Goal: Check status: Check status

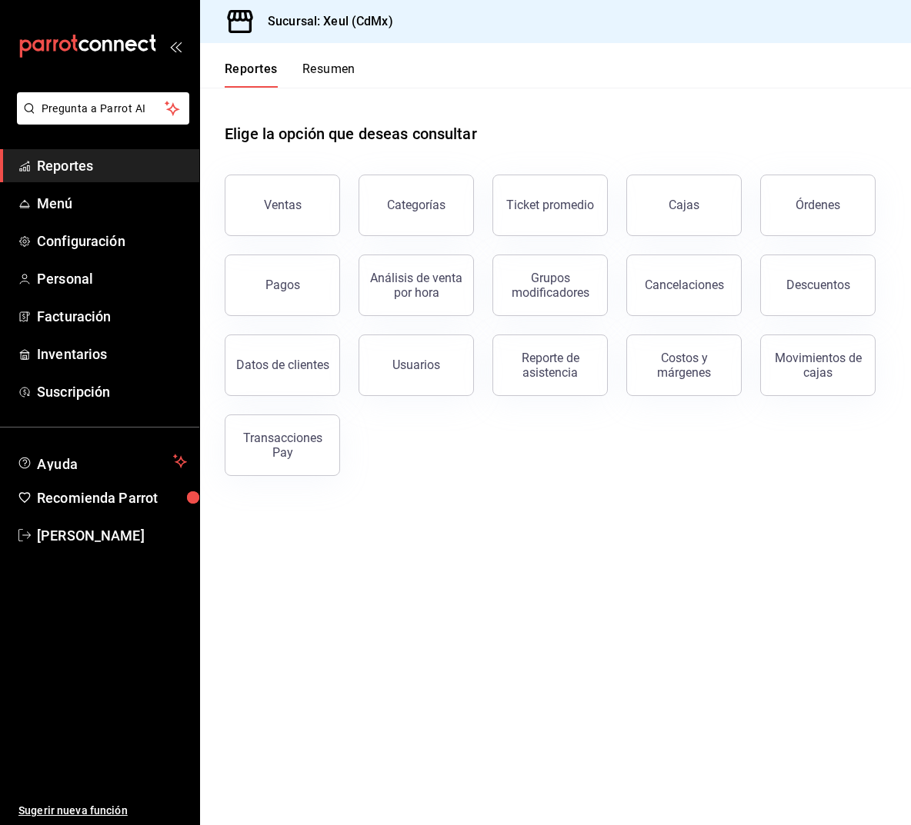
click at [412, 530] on main "Elige la opción que deseas consultar Ventas Categorías Ticket promedio Cajas Ór…" at bounding box center [555, 457] width 711 height 738
click at [541, 585] on main "Elige la opción que deseas consultar Ventas Categorías Ticket promedio Cajas Ór…" at bounding box center [555, 457] width 711 height 738
click at [562, 388] on button "Reporte de asistencia" at bounding box center [549, 366] width 115 height 62
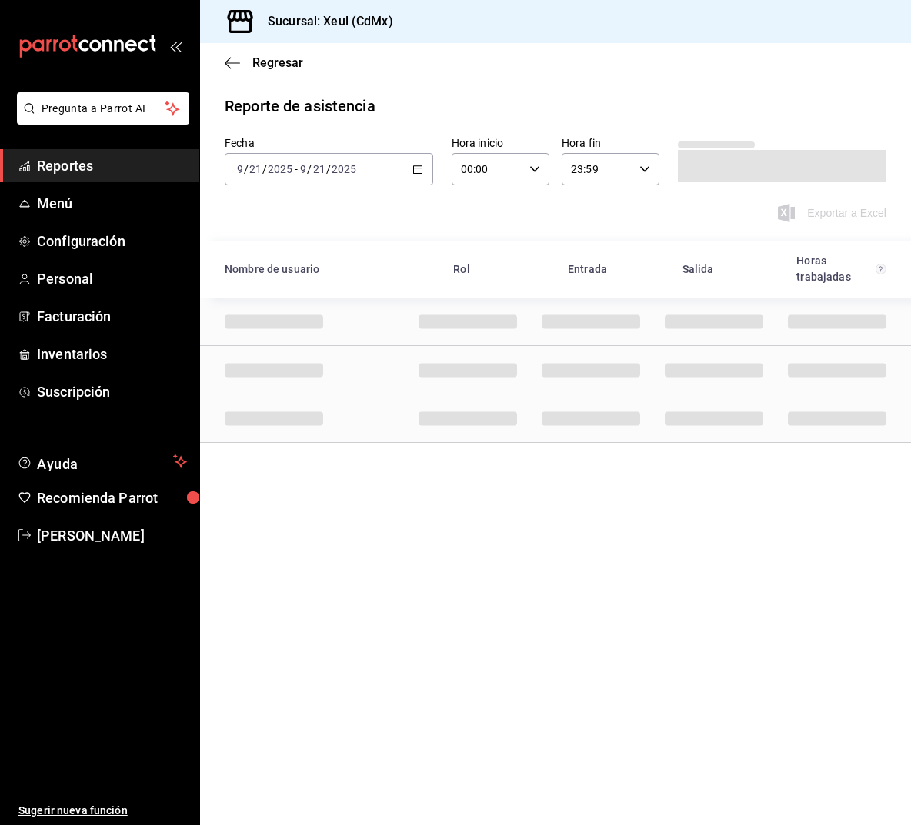
click at [333, 163] on input "2025" at bounding box center [344, 169] width 26 height 12
click at [277, 400] on li "Rango de fechas" at bounding box center [297, 389] width 144 height 35
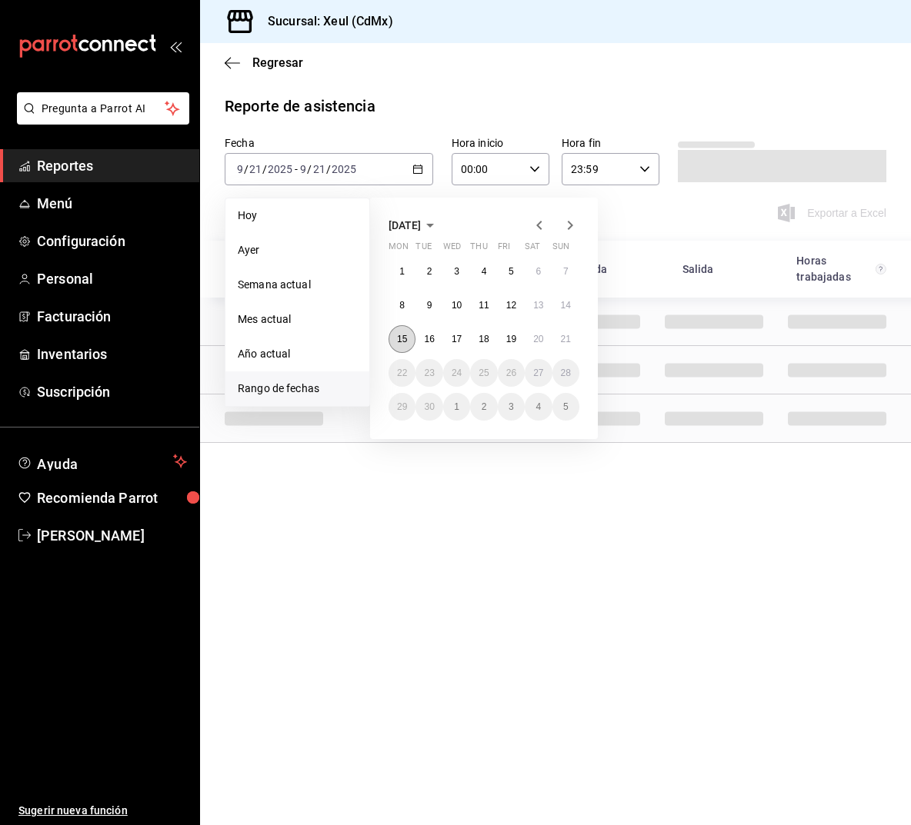
click at [394, 346] on button "15" at bounding box center [402, 339] width 27 height 28
click at [562, 335] on abbr "21" at bounding box center [566, 339] width 10 height 11
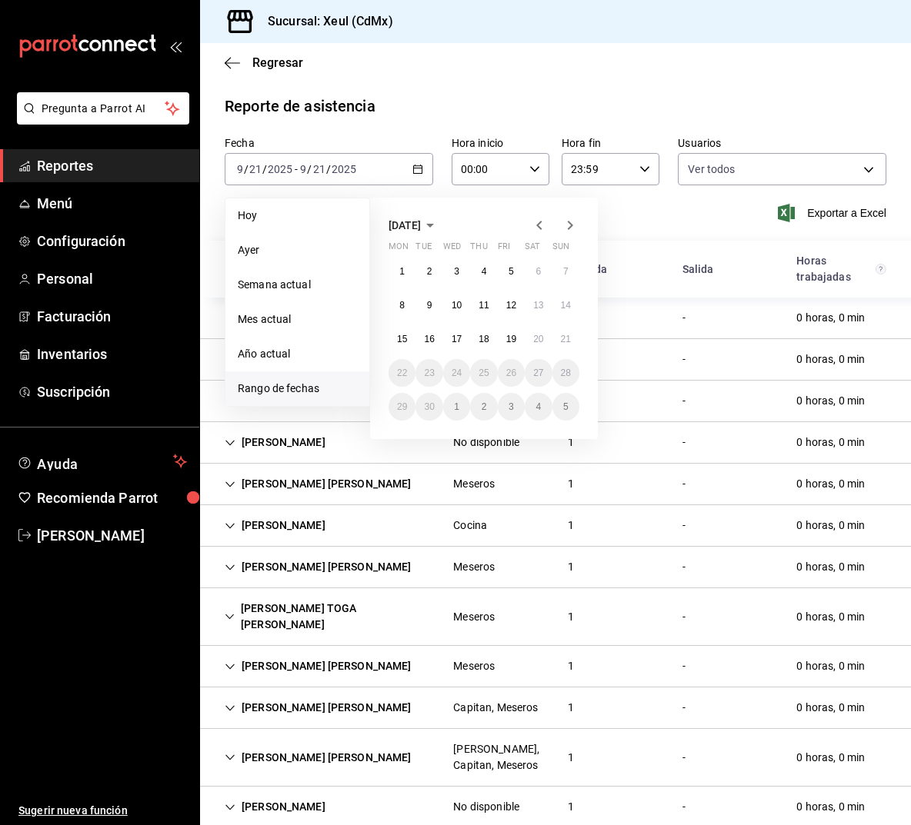
click at [434, 101] on div "Reporte de asistencia" at bounding box center [556, 106] width 662 height 23
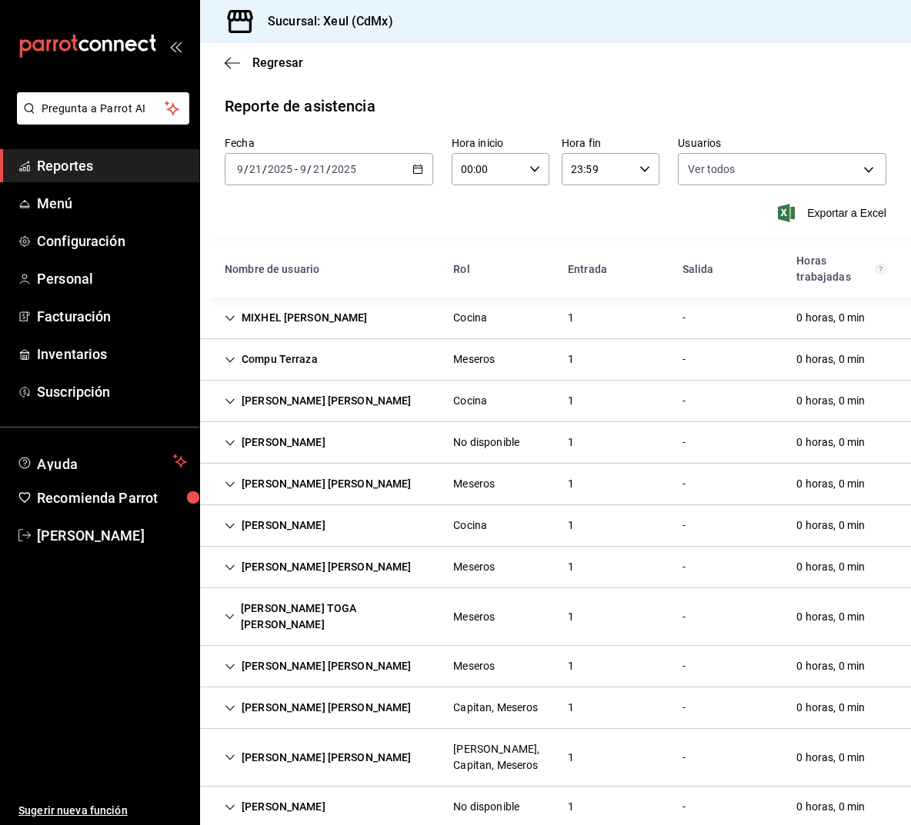
click at [342, 407] on div "[PERSON_NAME] [PERSON_NAME]" at bounding box center [318, 401] width 212 height 28
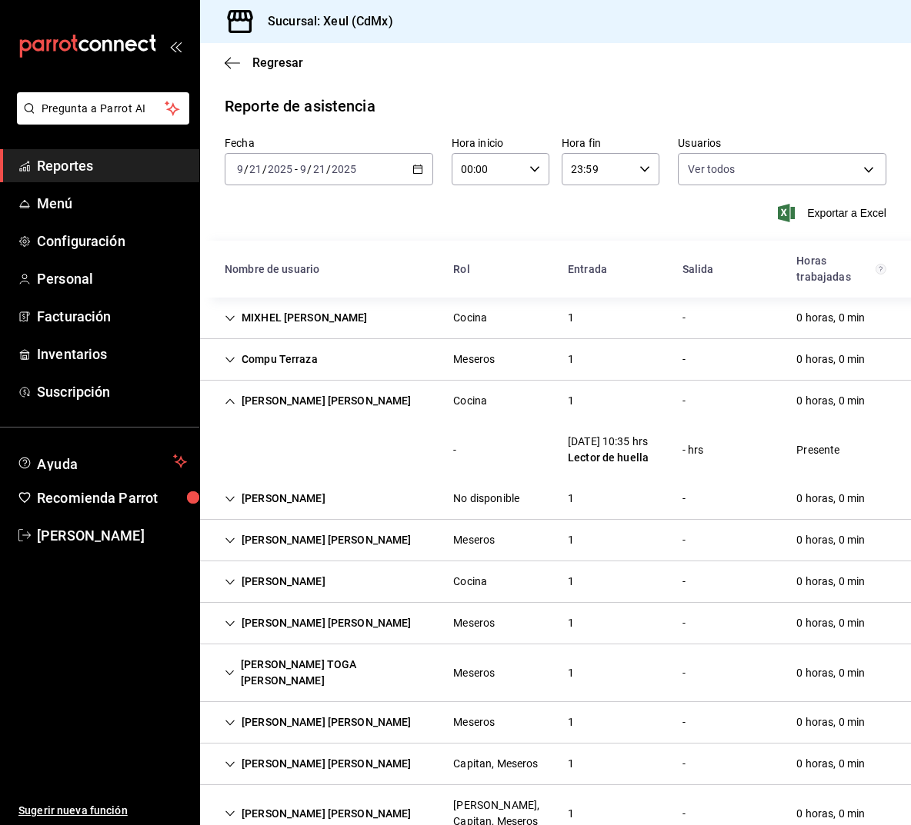
click at [329, 147] on label "Fecha" at bounding box center [329, 143] width 208 height 11
click at [356, 175] on div "[DATE] [DATE]" at bounding box center [328, 169] width 60 height 12
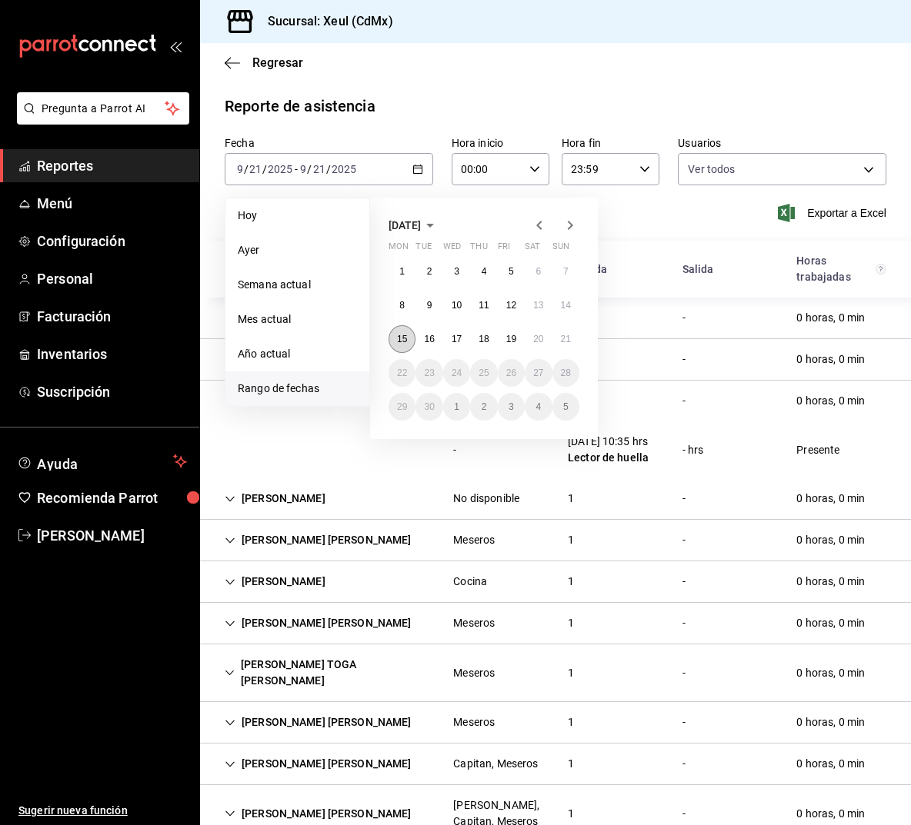
click at [402, 345] on button "15" at bounding box center [402, 339] width 27 height 28
click at [572, 342] on button "21" at bounding box center [565, 339] width 27 height 28
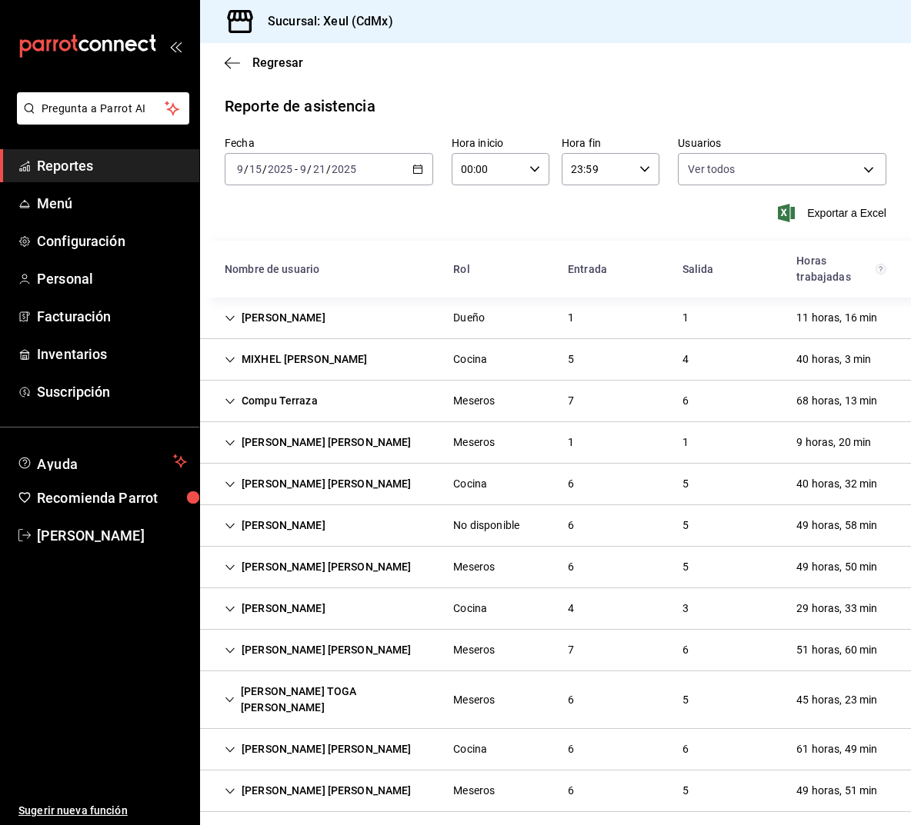
click at [339, 491] on div "[PERSON_NAME] [PERSON_NAME]" at bounding box center [318, 484] width 212 height 28
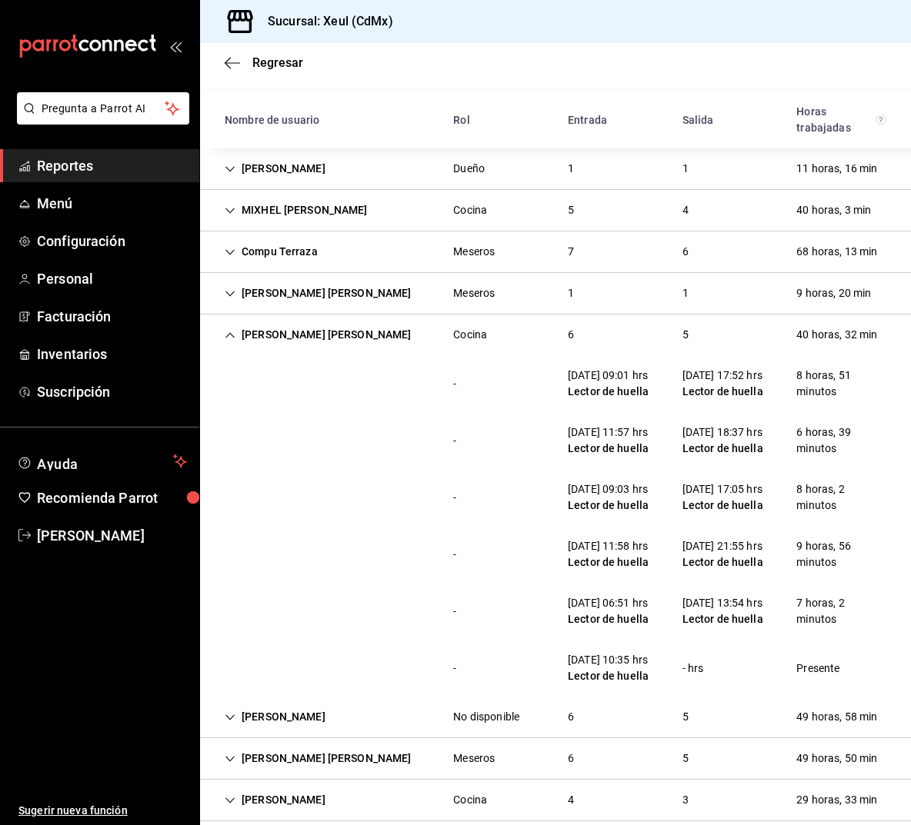
scroll to position [218, 0]
